Goal: Navigation & Orientation: Go to known website

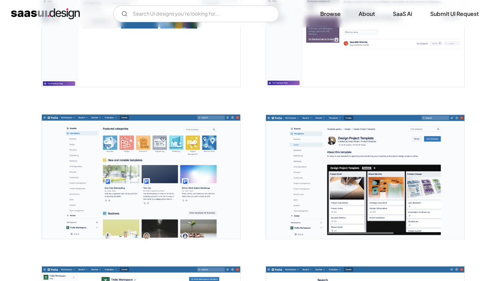
scroll to position [1074, 0]
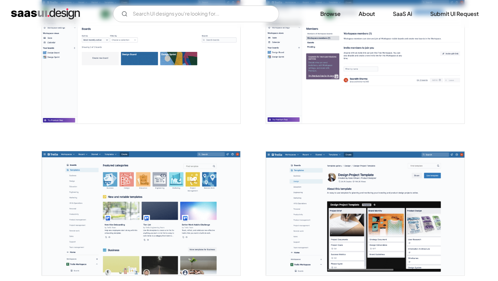
click at [22, 14] on img "home" at bounding box center [45, 13] width 69 height 11
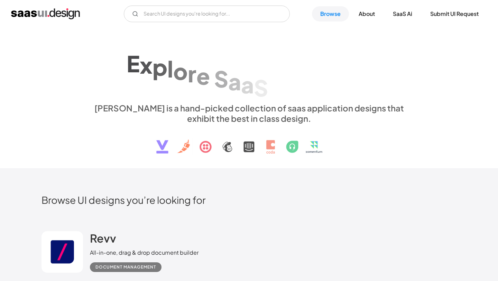
click at [25, 11] on img "home" at bounding box center [45, 13] width 69 height 11
